Goal: Task Accomplishment & Management: Complete application form

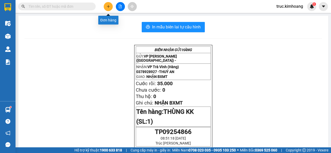
click at [109, 7] on icon "plus" at bounding box center [109, 7] width 4 height 4
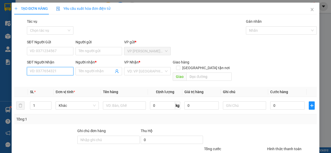
click at [59, 70] on input "SĐT Người Nhận" at bounding box center [50, 71] width 47 height 8
type input "0375491382"
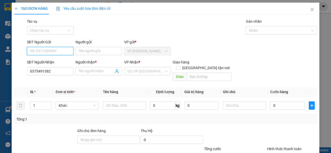
click at [60, 53] on input "SĐT Người Gửi" at bounding box center [50, 51] width 47 height 8
type input "0389056324"
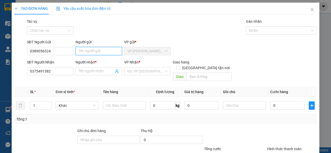
click at [83, 50] on input "Người gửi" at bounding box center [99, 51] width 47 height 8
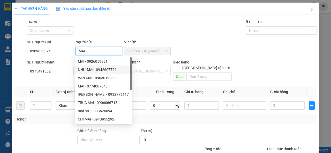
type input "MAI"
click at [64, 70] on input "0375491382" at bounding box center [50, 71] width 47 height 8
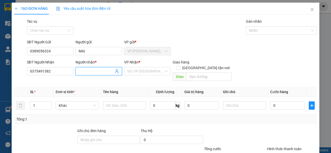
click at [84, 71] on input "Người nhận *" at bounding box center [96, 72] width 35 height 6
type input "KHEMVA"
click at [145, 71] on input "search" at bounding box center [145, 72] width 37 height 8
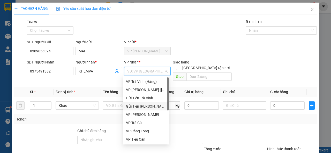
scroll to position [41, 0]
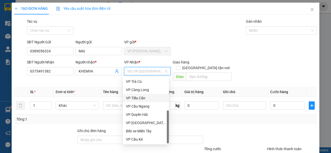
click at [153, 97] on div "VP Tiểu Cần" at bounding box center [146, 98] width 40 height 6
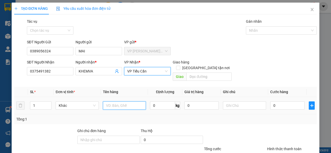
click at [127, 102] on input "text" at bounding box center [124, 106] width 43 height 8
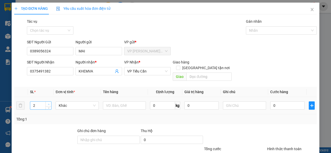
click at [49, 104] on icon "up" at bounding box center [49, 105] width 2 height 2
type input "3"
click at [49, 104] on icon "up" at bounding box center [49, 105] width 2 height 2
click at [125, 102] on input "text" at bounding box center [124, 106] width 43 height 8
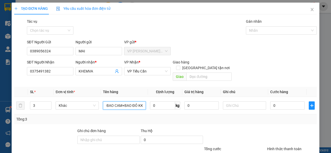
type input "XE MÁY 84H1-14815+MÁY QUẠT+BAO CAM+BAO ĐỎ KK"
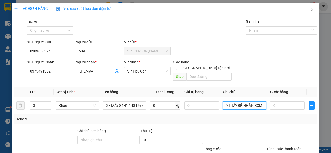
scroll to position [0, 13]
type input "KO BAO TRẦY BỂ-NHẬN BXMT"
type input "3"
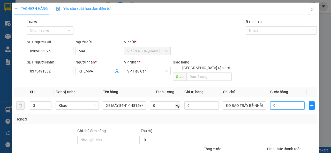
type input "3"
type input "35"
type input "350"
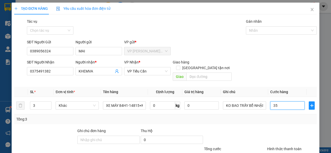
type input "350"
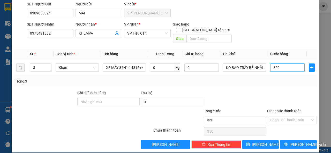
type input "3.501"
type input "350"
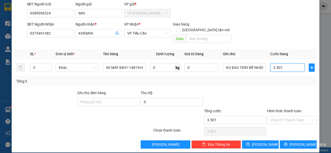
type input "350"
type input "35"
type input "3"
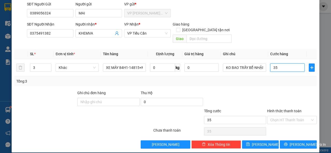
type input "3"
type input "0"
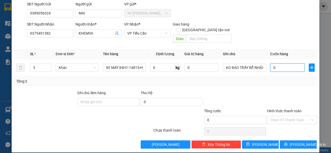
type input "03"
type input "3"
type input "035"
type input "35"
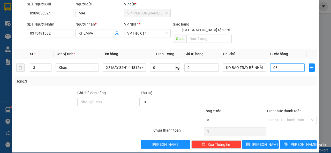
type input "35"
type input "0.350"
type input "350"
type input "350.000"
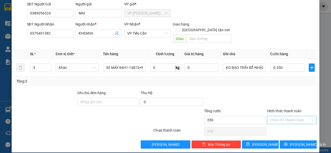
type input "350.000"
click at [285, 116] on input "Hình thức thanh toán" at bounding box center [290, 120] width 40 height 8
click at [284, 124] on div "Tại văn phòng" at bounding box center [289, 125] width 43 height 6
type input "0"
click at [285, 143] on icon "printer" at bounding box center [286, 145] width 4 height 4
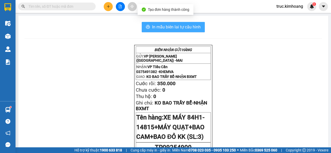
click at [181, 27] on span "In mẫu biên lai tự cấu hình" at bounding box center [176, 27] width 49 height 6
click at [159, 27] on span "In mẫu biên lai tự cấu hình" at bounding box center [176, 27] width 49 height 6
click at [176, 26] on span "In mẫu biên lai tự cấu hình" at bounding box center [176, 27] width 49 height 6
click at [185, 28] on span "In mẫu biên lai tự cấu hình" at bounding box center [176, 27] width 49 height 6
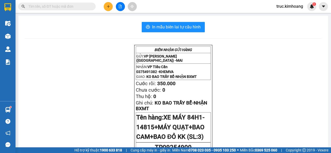
scroll to position [52, 0]
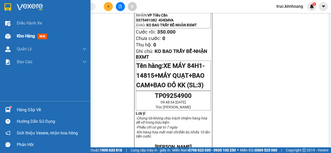
click at [19, 36] on span "Kho hàng" at bounding box center [26, 36] width 18 height 5
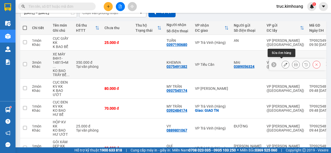
click at [282, 62] on button at bounding box center [285, 64] width 7 height 9
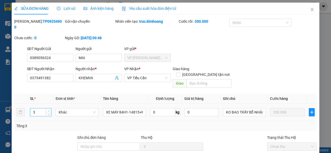
type input "4"
click at [48, 110] on icon "up" at bounding box center [49, 111] width 2 height 2
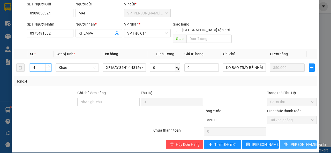
click at [281, 141] on button "[PERSON_NAME] và In" at bounding box center [298, 145] width 37 height 8
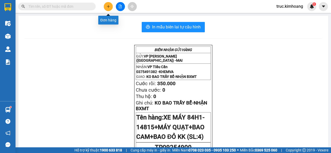
click at [108, 8] on icon "plus" at bounding box center [109, 7] width 4 height 4
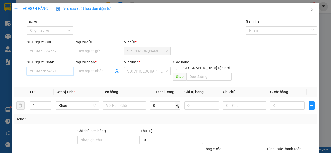
click at [57, 71] on input "SĐT Người Nhận" at bounding box center [50, 71] width 47 height 8
type input "0919967925"
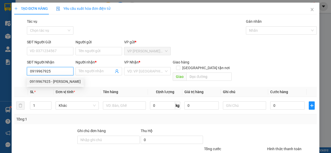
click at [62, 80] on div "0919967925 - [PERSON_NAME]" at bounding box center [55, 82] width 51 height 6
type input "VŨ"
type input "40.000"
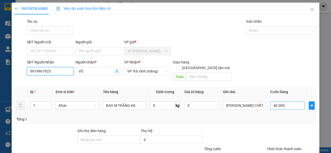
type input "0919967925"
click at [289, 102] on input "40.000" at bounding box center [287, 106] width 34 height 8
type input "5"
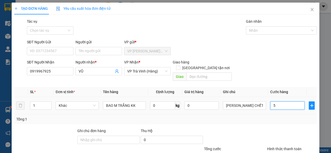
type input "50"
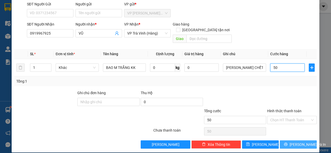
type input "50"
click at [284, 141] on button "[PERSON_NAME] và In" at bounding box center [298, 145] width 37 height 8
type input "50.000"
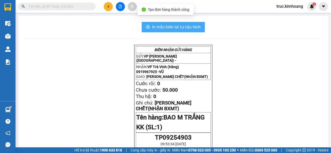
click at [189, 27] on span "In mẫu biên lai tự cấu hình" at bounding box center [176, 27] width 49 height 6
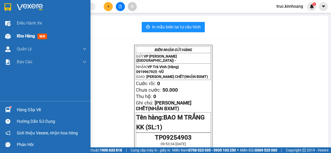
click at [28, 35] on span "Kho hàng" at bounding box center [26, 36] width 18 height 5
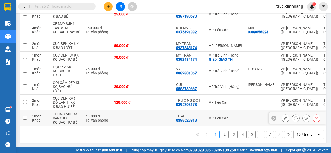
scroll to position [166, 0]
click at [221, 135] on button "2" at bounding box center [225, 135] width 8 height 8
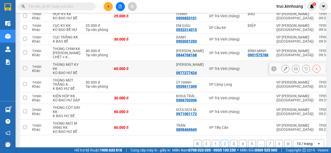
scroll to position [170, 0]
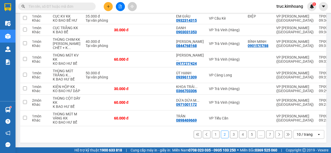
click at [83, 8] on input "text" at bounding box center [58, 7] width 61 height 6
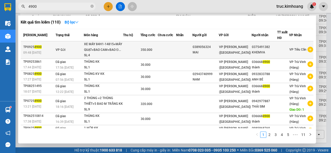
type input "4900"
click at [162, 49] on td at bounding box center [167, 50] width 18 height 18
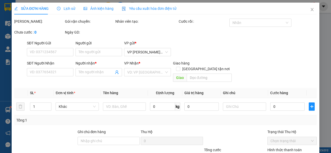
type input "0389056324"
type input "MAI"
type input "0375491382"
type input "KHEMVA"
type input "350.000"
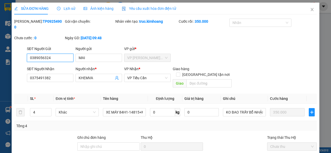
scroll to position [45, 0]
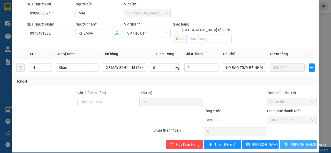
click at [285, 143] on icon "printer" at bounding box center [286, 145] width 4 height 4
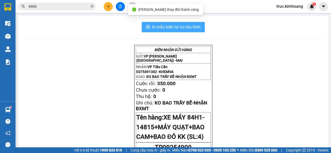
click at [182, 29] on span "In mẫu biên lai tự cấu hình" at bounding box center [176, 27] width 49 height 6
click at [162, 24] on span "In mẫu biên lai tự cấu hình" at bounding box center [176, 27] width 49 height 6
click at [190, 28] on span "In mẫu biên lai tự cấu hình" at bounding box center [176, 27] width 49 height 6
click at [157, 28] on span "In mẫu biên lai tự cấu hình" at bounding box center [176, 27] width 49 height 6
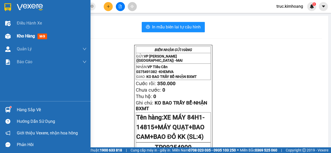
click at [15, 36] on div "Kho hàng mới" at bounding box center [45, 36] width 91 height 13
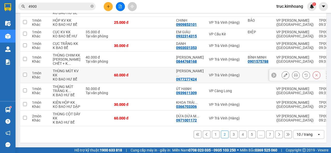
scroll to position [170, 0]
click at [230, 134] on button "3" at bounding box center [234, 135] width 8 height 8
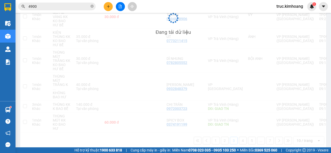
scroll to position [178, 0]
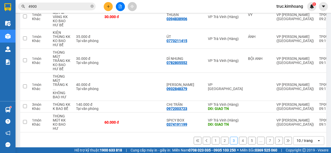
click at [212, 137] on button "1" at bounding box center [216, 141] width 8 height 8
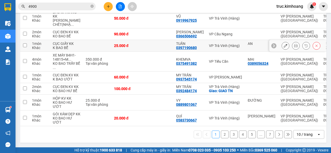
scroll to position [92, 0]
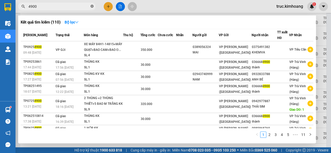
click at [91, 7] on icon "close-circle" at bounding box center [92, 6] width 3 height 3
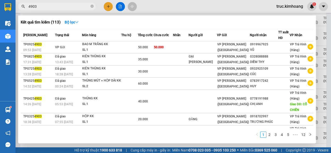
type input "4903"
click at [111, 7] on div at bounding box center [165, 76] width 331 height 153
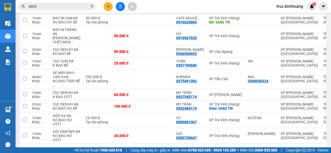
click at [105, 8] on button at bounding box center [108, 6] width 9 height 9
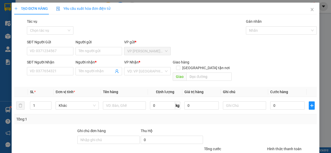
click at [63, 67] on div "SĐT Người Nhận" at bounding box center [50, 64] width 47 height 8
click at [63, 69] on input "SĐT Người Nhận" at bounding box center [50, 71] width 47 height 8
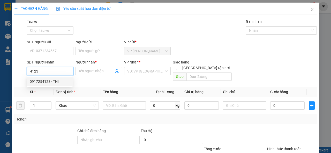
click at [60, 79] on div "0917254123 - THI" at bounding box center [50, 82] width 40 height 6
type input "0917254123"
type input "THI"
type input "90.000"
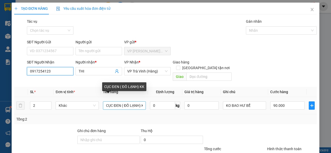
type input "0917254123"
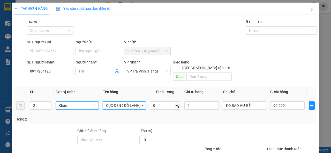
drag, startPoint x: 143, startPoint y: 100, endPoint x: 94, endPoint y: 104, distance: 49.3
click at [94, 104] on tr "2 Khác CỤC ĐEN ( ĐỒ LẠNH) KK 0 kg 0 KO BAO HƯ BỂ 90.000" at bounding box center [165, 105] width 303 height 17
type input "K"
drag, startPoint x: 111, startPoint y: 102, endPoint x: 94, endPoint y: 107, distance: 17.7
click at [94, 107] on tr "2 Khác K 0 kg 0 KO BAO HƯ BỂ 90.000" at bounding box center [165, 105] width 303 height 17
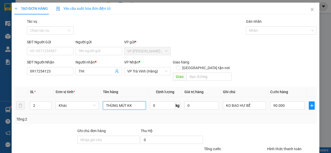
type input "THÙNG MÚT KK"
type input "8"
type input "80"
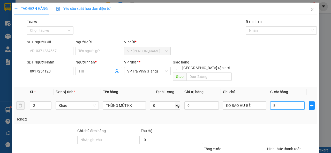
type input "80"
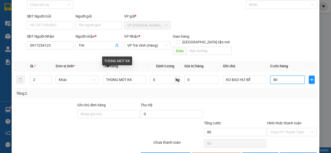
scroll to position [38, 0]
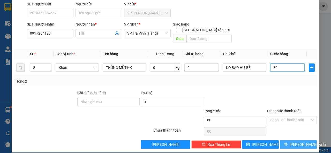
type input "80"
click at [303, 142] on span "[PERSON_NAME] và In" at bounding box center [308, 145] width 36 height 6
type input "80.000"
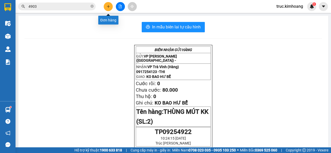
click at [108, 4] on button at bounding box center [108, 6] width 9 height 9
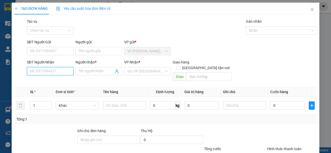
click at [33, 71] on input "SĐT Người Nhận" at bounding box center [50, 71] width 47 height 8
type input "0908637741"
click at [62, 82] on div "0908637741 - TÀI" at bounding box center [50, 82] width 40 height 6
type input "TÀI"
type input "40.000"
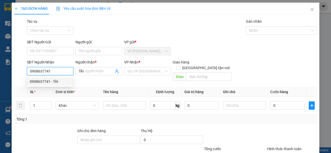
type input "40.000"
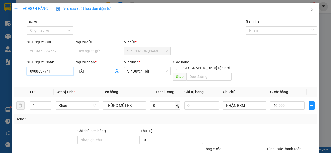
scroll to position [26, 0]
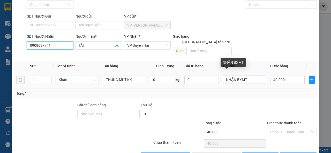
type input "0908637741"
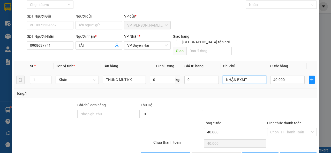
drag, startPoint x: 254, startPoint y: 75, endPoint x: 219, endPoint y: 78, distance: 35.1
click at [221, 78] on td "NHẬN BXMT" at bounding box center [244, 79] width 47 height 17
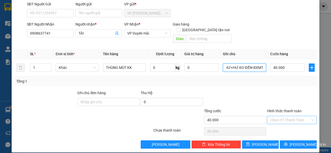
click at [296, 119] on div "Chọn HT Thanh Toán" at bounding box center [292, 120] width 50 height 8
type input "KO BAO HƯ+HƯ KO ĐỀN-BXMT"
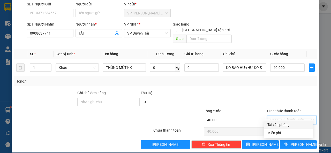
click at [293, 124] on div "Tại văn phòng" at bounding box center [289, 125] width 43 height 6
type input "0"
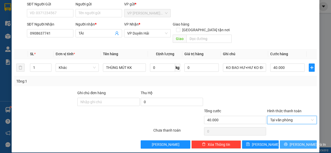
click at [290, 141] on button "[PERSON_NAME] và In" at bounding box center [298, 145] width 37 height 8
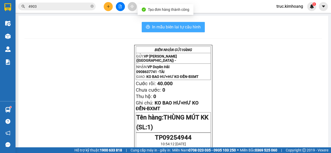
click at [186, 28] on span "In mẫu biên lai tự cấu hình" at bounding box center [176, 27] width 49 height 6
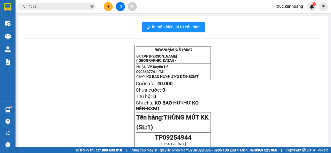
click at [92, 5] on icon "close-circle" at bounding box center [92, 6] width 3 height 3
click at [109, 8] on icon "plus" at bounding box center [109, 7] width 4 height 4
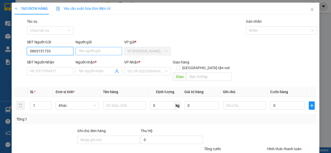
type input "0865151733"
click at [94, 50] on input "Người gửi" at bounding box center [99, 51] width 47 height 8
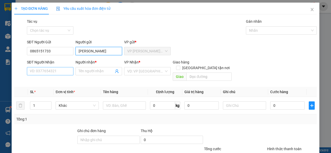
type input "[PERSON_NAME]"
click at [40, 73] on input "SĐT Người Nhận" at bounding box center [50, 71] width 47 height 8
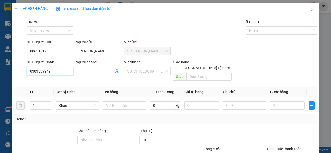
type input "0383539949"
click at [95, 69] on input "Người nhận *" at bounding box center [96, 72] width 35 height 6
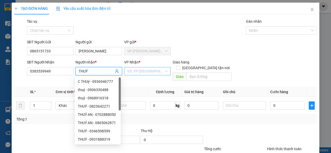
type input "THUÝ"
click at [138, 74] on input "search" at bounding box center [145, 72] width 37 height 8
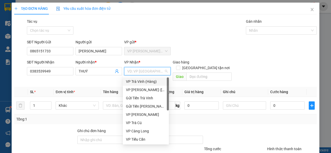
click at [141, 81] on div "VP Trà Vinh (Hàng)" at bounding box center [146, 82] width 40 height 6
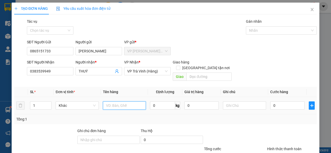
click at [111, 102] on input "text" at bounding box center [124, 106] width 43 height 8
type input "XE MÁY 84L-75757+TÚI TRẮNG KV KK"
type input "2"
click at [49, 103] on span "up" at bounding box center [48, 104] width 3 height 3
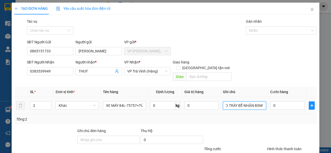
scroll to position [0, 13]
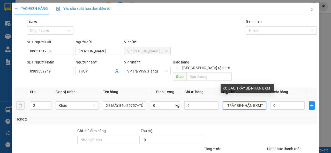
click at [233, 102] on input "KO BAO TRÀY BỂ-NHẬN BXMT" at bounding box center [244, 106] width 43 height 8
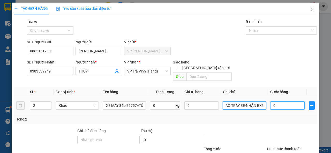
type input "KO BAO TRẦY BỂ-NHẬN BXMT"
click at [282, 102] on input "0" at bounding box center [287, 106] width 34 height 8
type input "2"
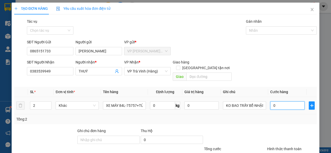
type input "2"
type input "23"
type input "230"
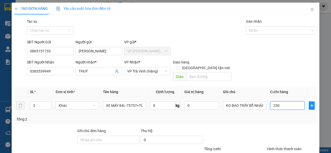
type input "230"
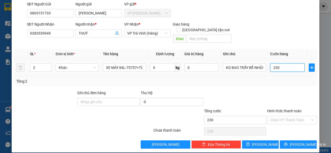
type input "23"
type input "2"
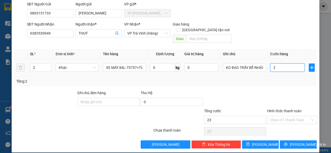
type input "2"
type input "29"
type input "290"
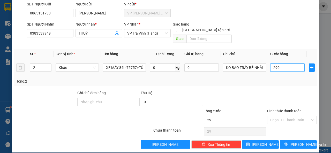
type input "290"
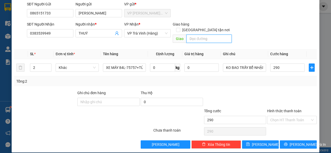
type input "290.000"
click at [194, 35] on input "text" at bounding box center [209, 39] width 45 height 8
type input "BA SI"
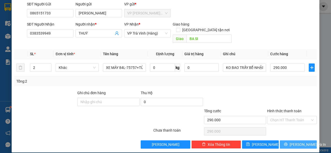
click at [290, 141] on button "[PERSON_NAME] và In" at bounding box center [298, 145] width 37 height 8
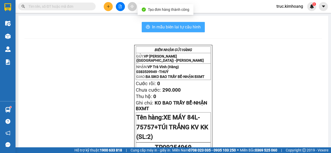
click at [185, 31] on button "In mẫu biên lai tự cấu hình" at bounding box center [173, 27] width 63 height 10
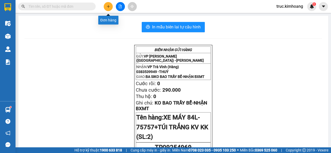
click at [106, 6] on button at bounding box center [108, 6] width 9 height 9
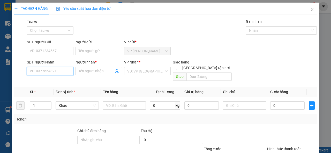
click at [49, 70] on input "SĐT Người Nhận" at bounding box center [50, 71] width 47 height 8
type input "0868061522"
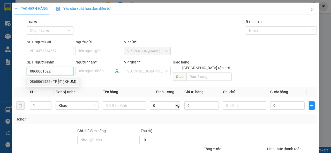
click at [63, 83] on div "0868061522 - TRỆT ( KHUM)" at bounding box center [53, 82] width 47 height 6
type input "TRỆT ( KHUM)"
type input "70.000"
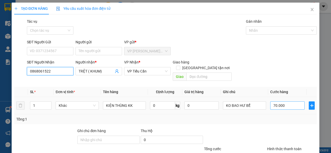
type input "0868061522"
click at [284, 102] on input "70.000" at bounding box center [287, 106] width 34 height 8
type input "9"
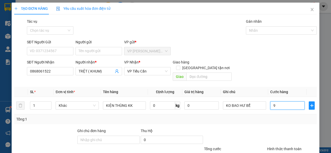
type input "90"
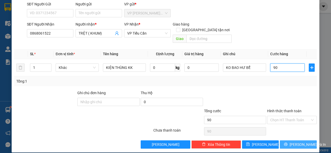
type input "90"
type input "90.000"
click at [286, 143] on icon "printer" at bounding box center [286, 145] width 4 height 4
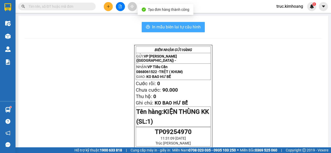
click at [191, 29] on span "In mẫu biên lai tự cấu hình" at bounding box center [176, 27] width 49 height 6
click at [183, 28] on span "In mẫu biên lai tự cấu hình" at bounding box center [176, 27] width 49 height 6
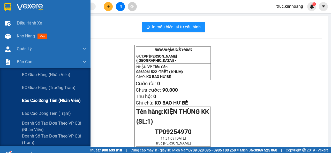
click at [47, 98] on span "Báo cáo dòng tiền (nhân viên)" at bounding box center [51, 101] width 59 height 6
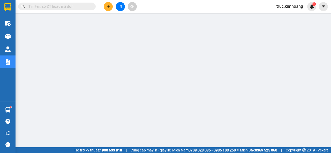
click at [68, 9] on input "text" at bounding box center [58, 7] width 61 height 6
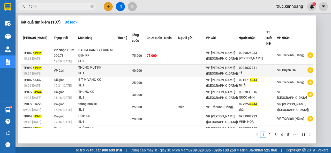
type input "4944"
click at [178, 65] on td at bounding box center [171, 71] width 14 height 12
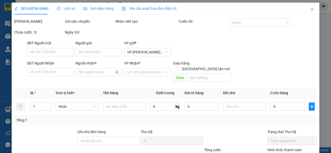
type input "0908637741"
type input "TÀI"
type input "40.000"
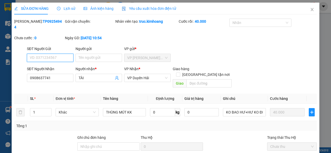
scroll to position [45, 0]
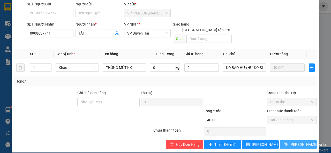
click at [283, 141] on button "[PERSON_NAME] và In" at bounding box center [298, 145] width 37 height 8
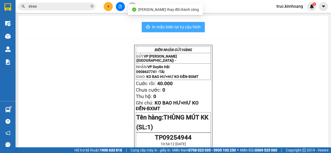
click at [190, 29] on span "In mẫu biên lai tự cấu hình" at bounding box center [176, 27] width 49 height 6
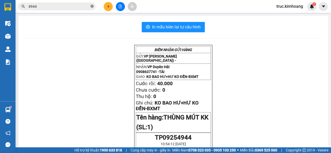
click at [92, 7] on icon "close-circle" at bounding box center [92, 6] width 3 height 3
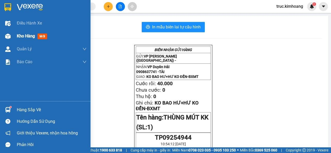
drag, startPoint x: 23, startPoint y: 38, endPoint x: 46, endPoint y: 33, distance: 23.5
click at [23, 38] on span "Kho hàng" at bounding box center [26, 36] width 18 height 5
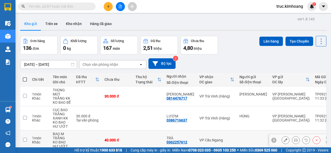
scroll to position [52, 0]
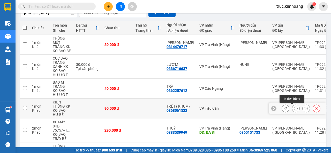
click at [294, 110] on icon at bounding box center [296, 109] width 4 height 4
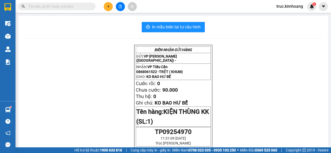
scroll to position [26, 0]
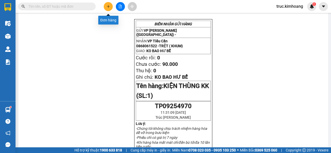
click at [108, 7] on icon "plus" at bounding box center [108, 6] width 0 height 3
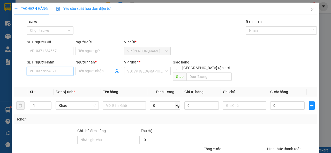
click at [46, 69] on input "SĐT Người Nhận" at bounding box center [50, 71] width 47 height 8
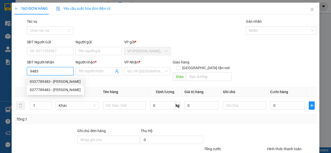
click at [58, 81] on div "0337789483 - [PERSON_NAME]" at bounding box center [55, 82] width 51 height 6
type input "0337789483"
type input "BÍCH VÂN"
type input "100.000"
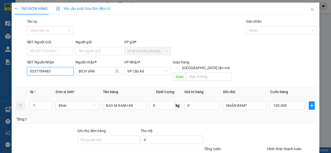
scroll to position [26, 0]
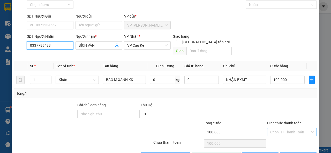
type input "0337789483"
click at [281, 129] on input "Hình thức thanh toán" at bounding box center [290, 133] width 40 height 8
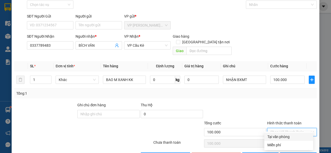
click at [280, 136] on div "Tại văn phòng" at bounding box center [289, 137] width 43 height 6
type input "0"
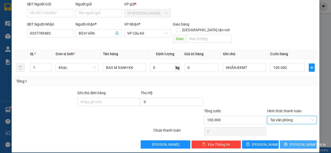
click at [287, 143] on icon "printer" at bounding box center [286, 145] width 4 height 4
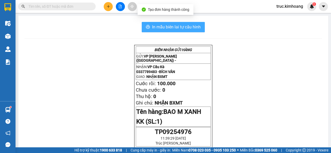
click at [177, 26] on span "In mẫu biên lai tự cấu hình" at bounding box center [176, 27] width 49 height 6
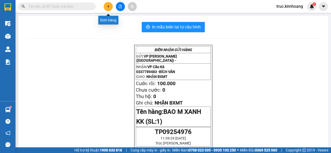
click at [110, 7] on button at bounding box center [108, 6] width 9 height 9
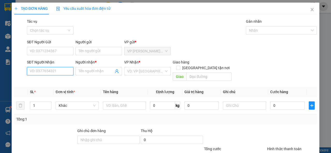
click at [62, 69] on input "SĐT Người Nhận" at bounding box center [50, 71] width 47 height 8
type input "2"
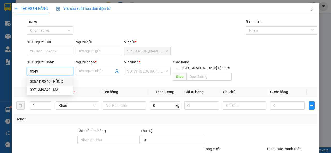
click at [58, 82] on div "0357419349 - HÙNG" at bounding box center [50, 82] width 40 height 6
type input "0357419349"
type input "HÙNG"
type input "80.000"
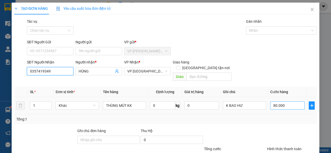
type input "0357419349"
click at [282, 102] on input "80.000" at bounding box center [287, 106] width 34 height 8
type input "5"
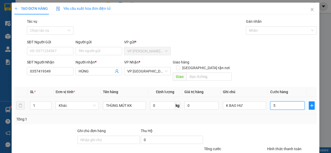
type input "50"
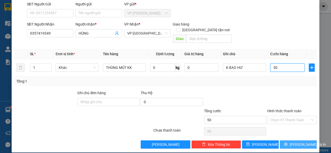
type input "50"
click at [286, 143] on icon "printer" at bounding box center [285, 144] width 3 height 3
type input "50.000"
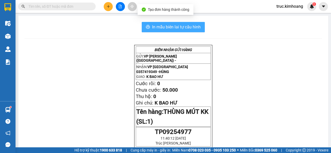
click at [191, 30] on span "In mẫu biên lai tự cấu hình" at bounding box center [176, 27] width 49 height 6
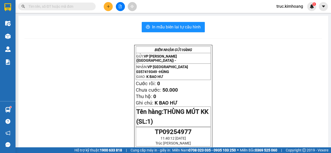
click at [104, 6] on button at bounding box center [108, 6] width 9 height 9
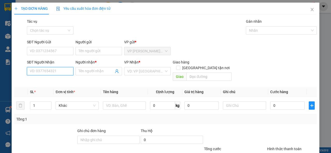
click at [64, 75] on input "SĐT Người Nhận" at bounding box center [50, 71] width 47 height 8
type input "0939102607"
click at [61, 82] on div "0939102607 - QUÂN" at bounding box center [50, 82] width 40 height 6
type input "QUÂN"
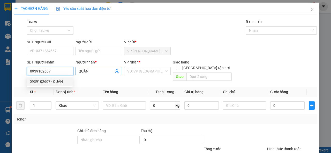
type input "20.000"
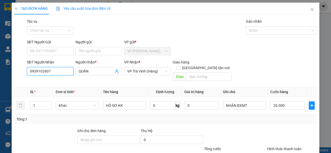
scroll to position [38, 0]
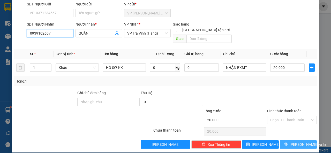
type input "0939102607"
click at [285, 143] on icon "printer" at bounding box center [286, 145] width 4 height 4
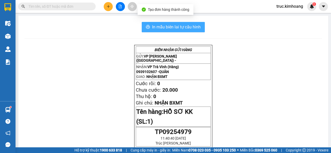
click at [191, 29] on span "In mẫu biên lai tự cấu hình" at bounding box center [176, 27] width 49 height 6
click at [179, 29] on span "In mẫu biên lai tự cấu hình" at bounding box center [176, 27] width 49 height 6
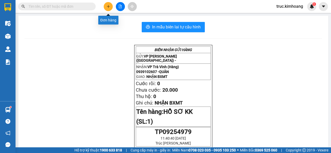
click at [109, 5] on icon "plus" at bounding box center [109, 7] width 4 height 4
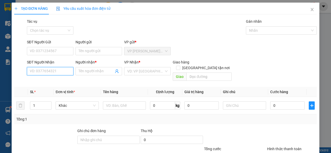
click at [62, 71] on input "SĐT Người Nhận" at bounding box center [50, 71] width 47 height 8
type input "0832414151"
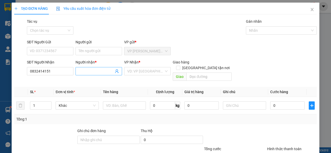
click at [93, 69] on input "Người nhận *" at bounding box center [96, 72] width 35 height 6
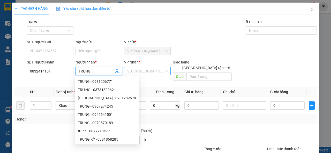
type input "TRUNG"
click at [142, 73] on input "search" at bounding box center [145, 72] width 37 height 8
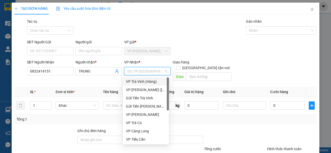
click at [142, 81] on div "VP Trà Vinh (Hàng)" at bounding box center [146, 82] width 40 height 6
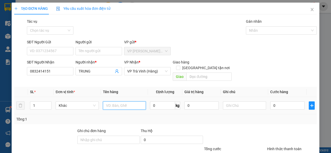
click at [112, 102] on input "text" at bounding box center [124, 106] width 43 height 8
type input "THÙNG KK"
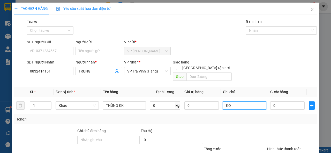
type input "K"
type input "NHAAJN BXMT"
type input "0"
drag, startPoint x: 254, startPoint y: 99, endPoint x: 221, endPoint y: 105, distance: 33.9
click at [223, 105] on div "NHAAJN BXMT" at bounding box center [244, 106] width 43 height 10
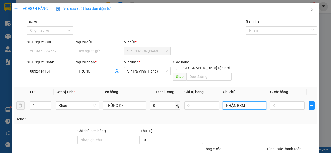
type input "NHẬN BXMT"
type input "3"
type input "30"
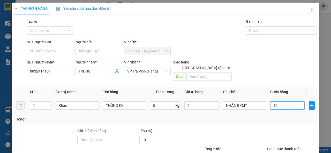
type input "30"
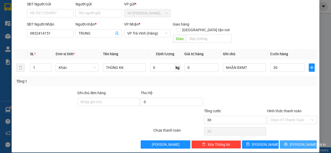
type input "30.000"
click at [285, 141] on button "[PERSON_NAME] và In" at bounding box center [298, 145] width 37 height 8
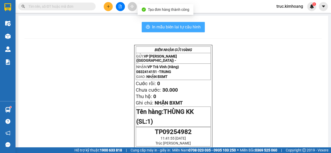
click at [179, 28] on span "In mẫu biên lai tự cấu hình" at bounding box center [176, 27] width 49 height 6
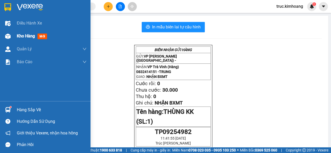
click at [28, 37] on span "Kho hàng" at bounding box center [26, 36] width 18 height 5
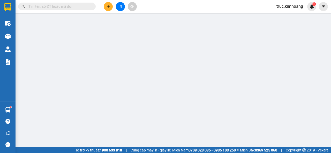
type input "0357419349"
type input "HÙNG"
type input "50.000"
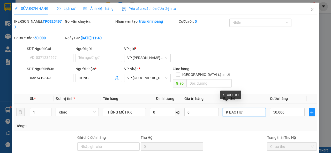
click at [250, 108] on input "K BAO HƯ" at bounding box center [244, 112] width 43 height 8
type input "K BAO HƯ-NHA"
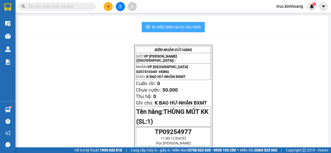
click at [157, 30] on span "In mẫu biên lai tự cấu hình" at bounding box center [176, 27] width 49 height 6
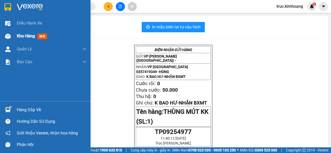
click at [14, 35] on div "Kho hàng mới" at bounding box center [45, 36] width 91 height 13
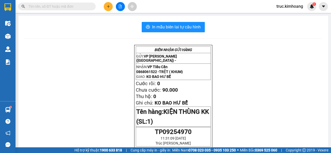
click at [80, 6] on input "text" at bounding box center [58, 7] width 61 height 6
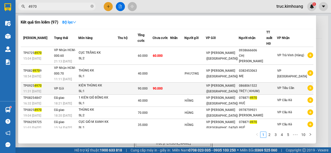
type input "4970"
click at [234, 84] on span "VP [PERSON_NAME] ([GEOGRAPHIC_DATA])" at bounding box center [222, 88] width 32 height 9
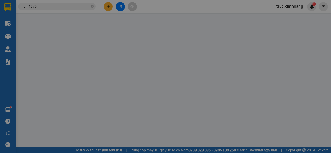
type input "0868061522"
type input "TRỆT ( KHUM)"
type input "90.000"
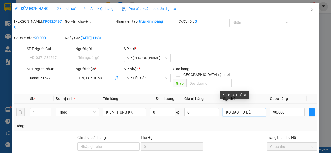
click at [251, 108] on input "KO BAO HƯ BỂ" at bounding box center [244, 112] width 43 height 8
type input "KO BAO HƯ BỂ-NHẬN BXMT"
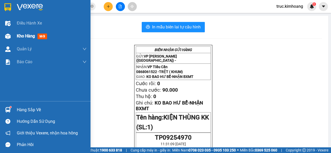
click at [24, 38] on span "Kho hàng" at bounding box center [26, 36] width 18 height 5
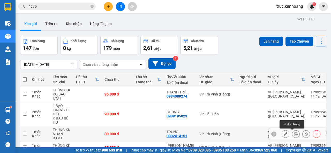
click at [294, 132] on icon at bounding box center [296, 134] width 4 height 4
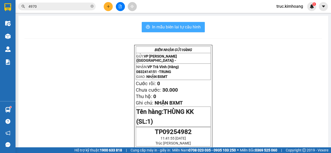
click at [181, 28] on span "In mẫu biên lai tự cấu hình" at bounding box center [176, 27] width 49 height 6
